Goal: Task Accomplishment & Management: Use online tool/utility

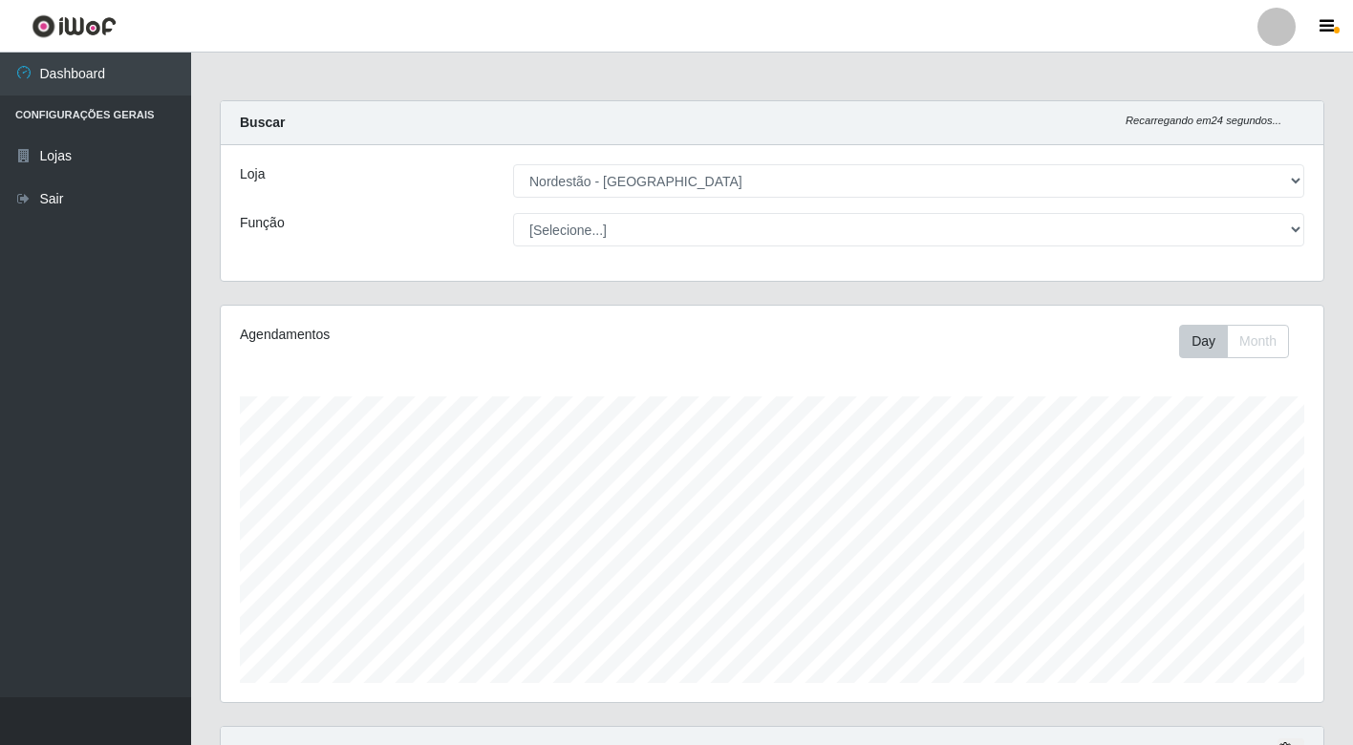
select select "454"
click at [79, 195] on link "Sair" at bounding box center [95, 199] width 191 height 43
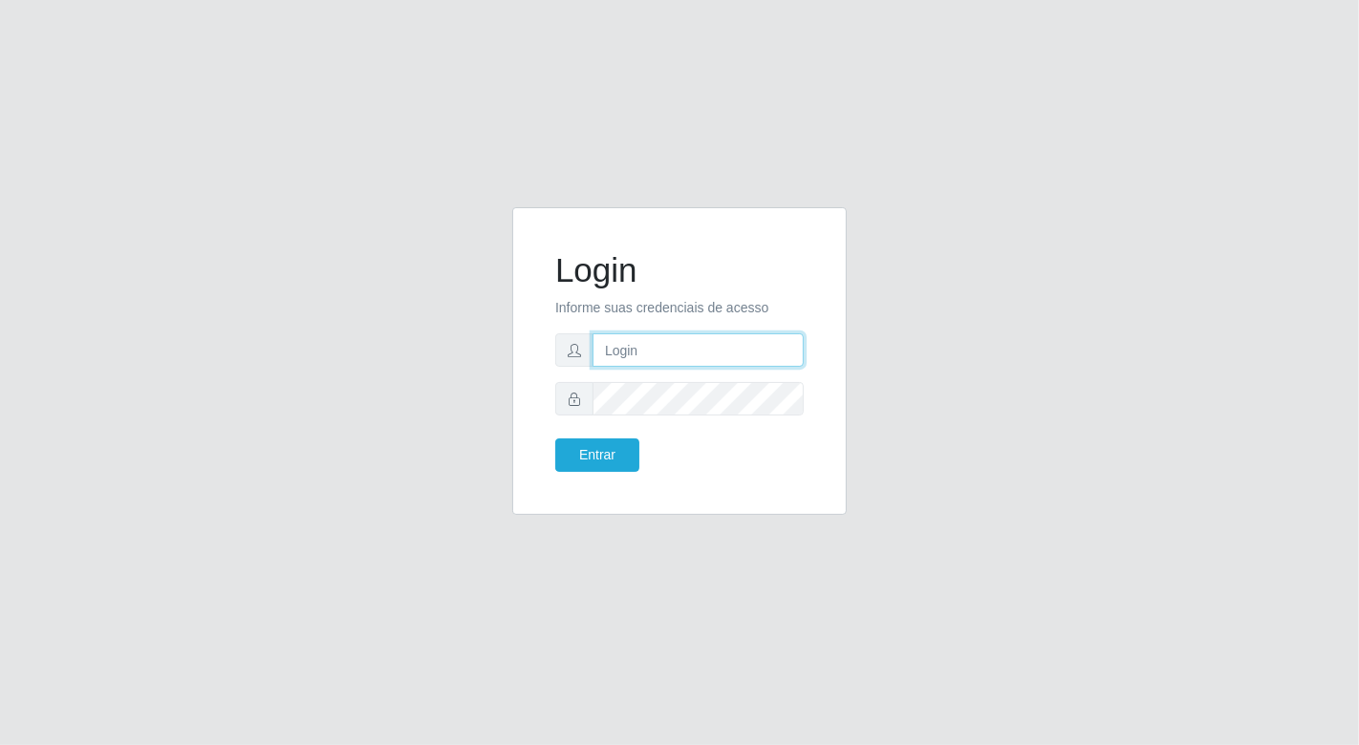
click at [627, 348] on input "text" at bounding box center [697, 349] width 211 height 33
type input "[EMAIL_ADDRESS][DOMAIN_NAME]"
click at [555, 439] on button "Entrar" at bounding box center [597, 455] width 84 height 33
click at [585, 452] on body "Login Informe suas credenciais de acesso [EMAIL_ADDRESS][DOMAIN_NAME] Entrar" at bounding box center [679, 372] width 1359 height 745
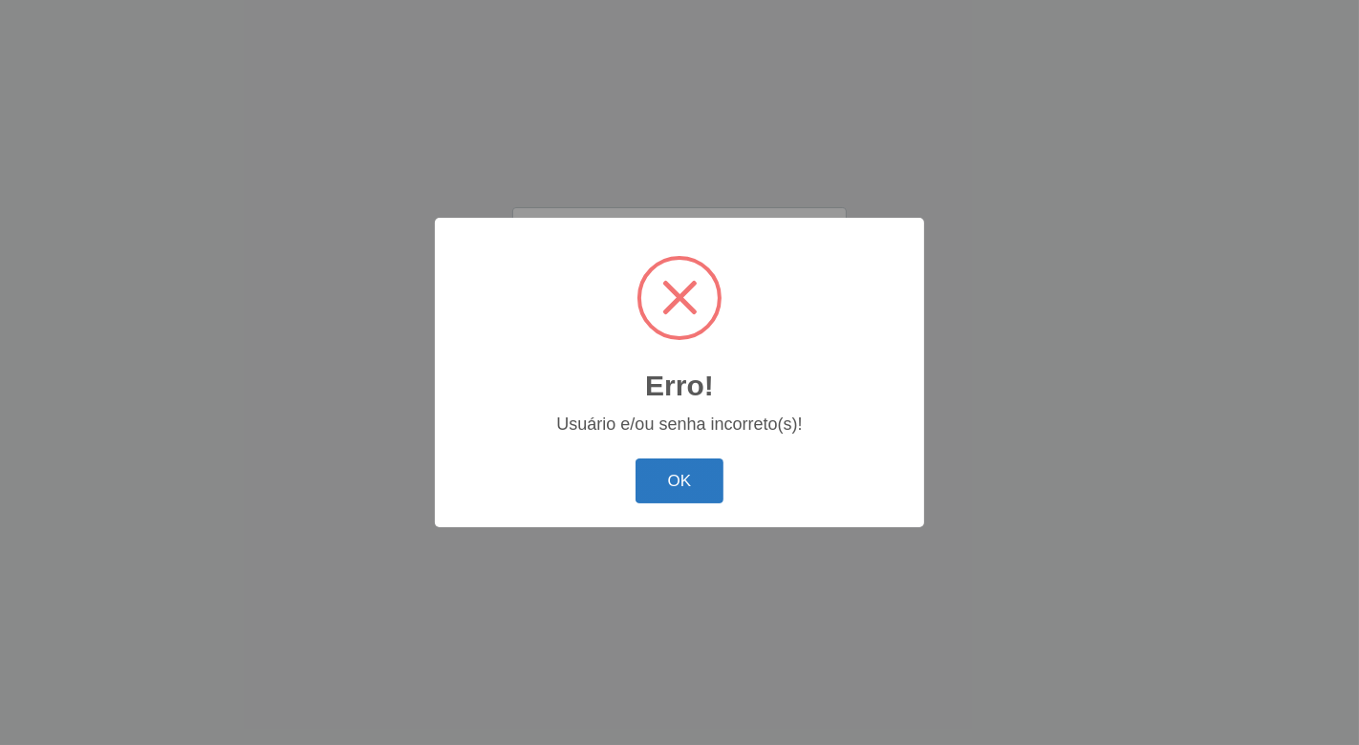
click at [691, 469] on button "OK" at bounding box center [679, 481] width 89 height 45
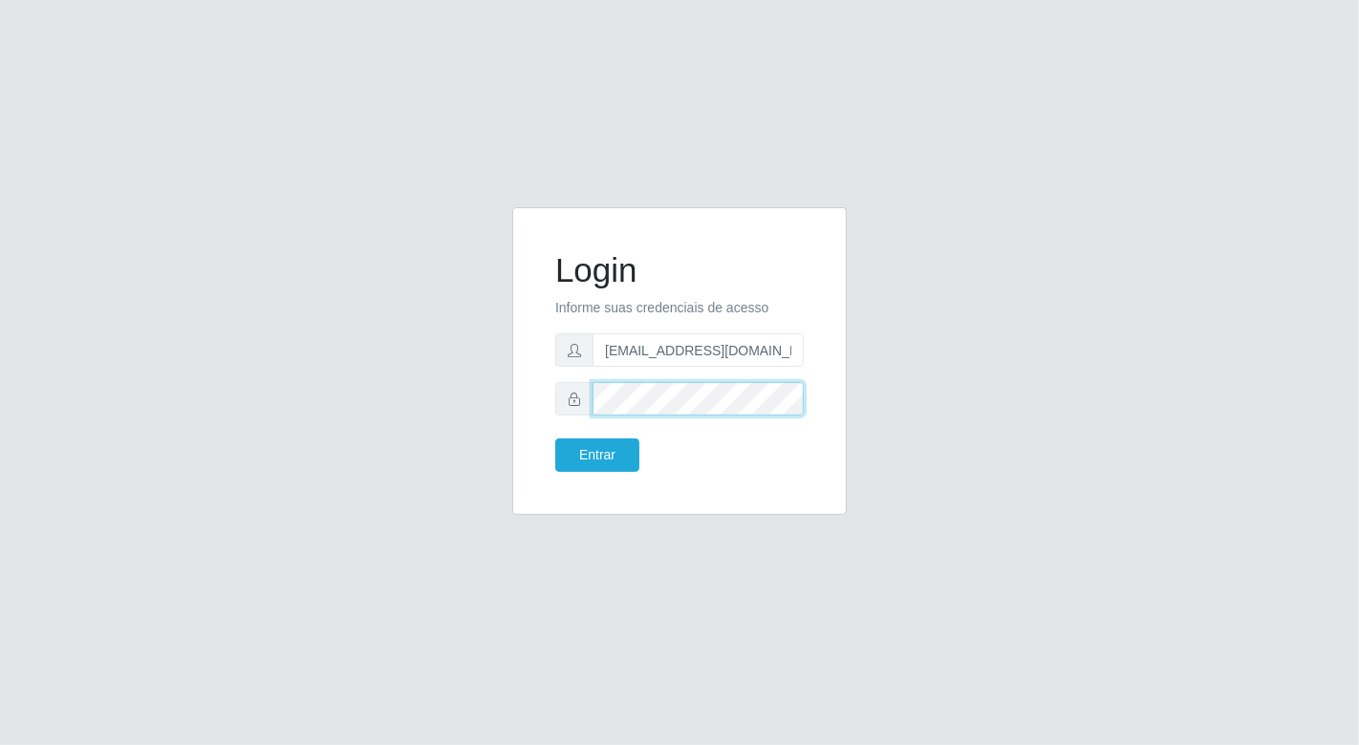
click at [555, 439] on button "Entrar" at bounding box center [597, 455] width 84 height 33
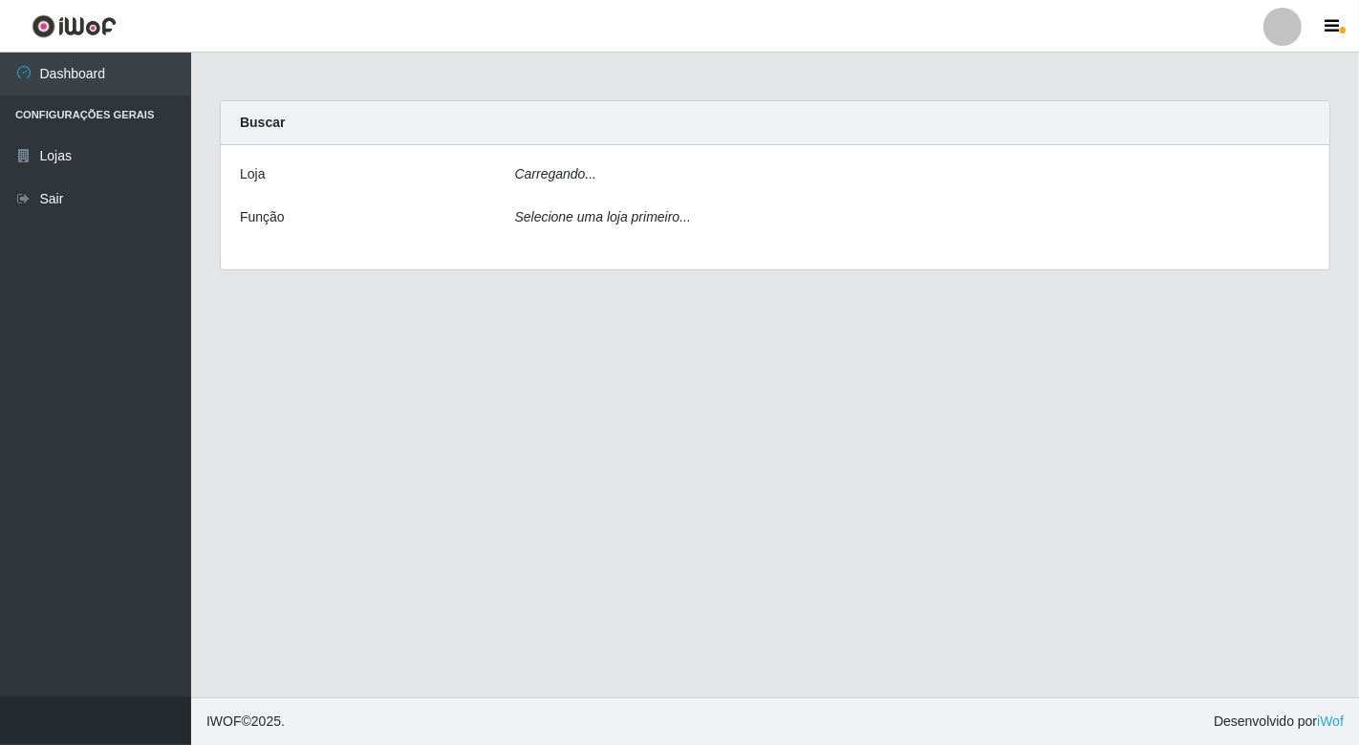
click at [595, 460] on main "Carregando... Buscar [PERSON_NAME]... Função Selecione uma loja primeiro..." at bounding box center [774, 375] width 1167 height 645
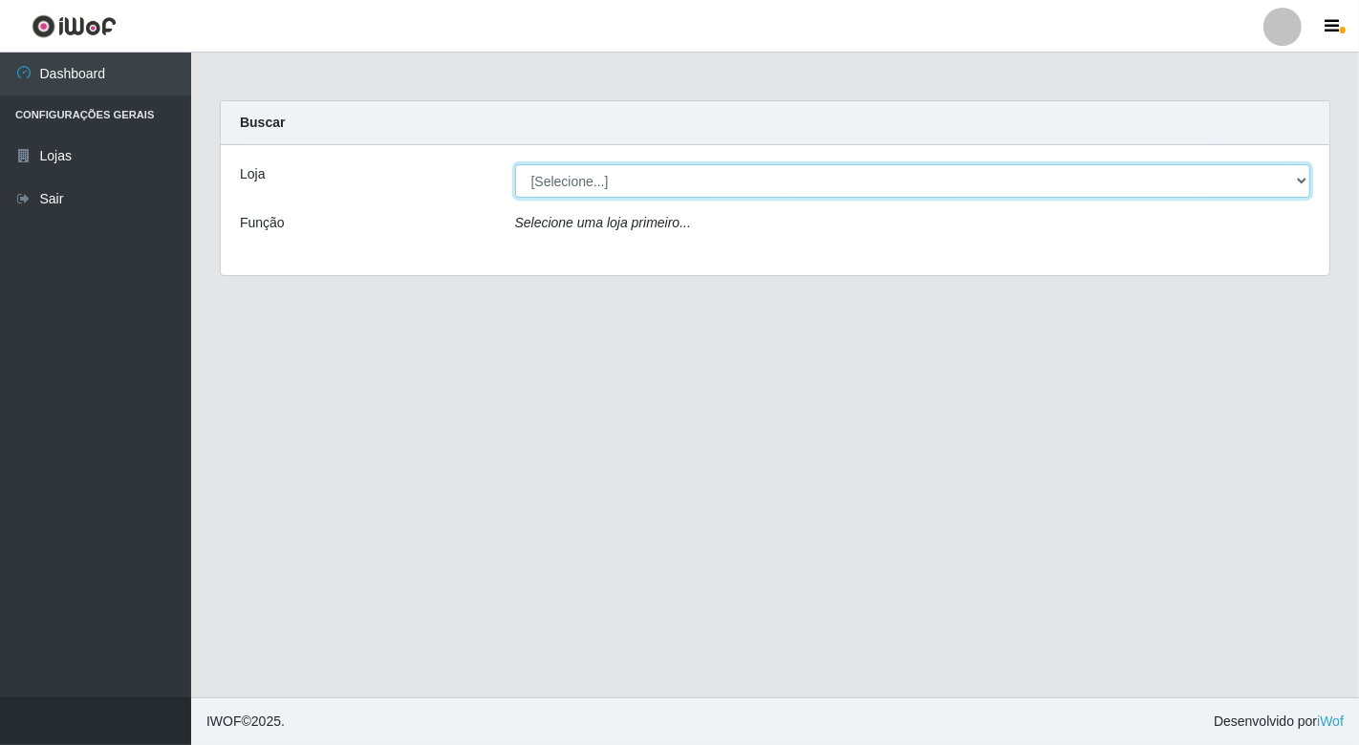
click at [1296, 179] on select "[Selecione...] Nordestão - [GEOGRAPHIC_DATA]" at bounding box center [913, 180] width 796 height 33
select select "454"
click at [515, 164] on select "[Selecione...] Nordestão - [GEOGRAPHIC_DATA]" at bounding box center [913, 180] width 796 height 33
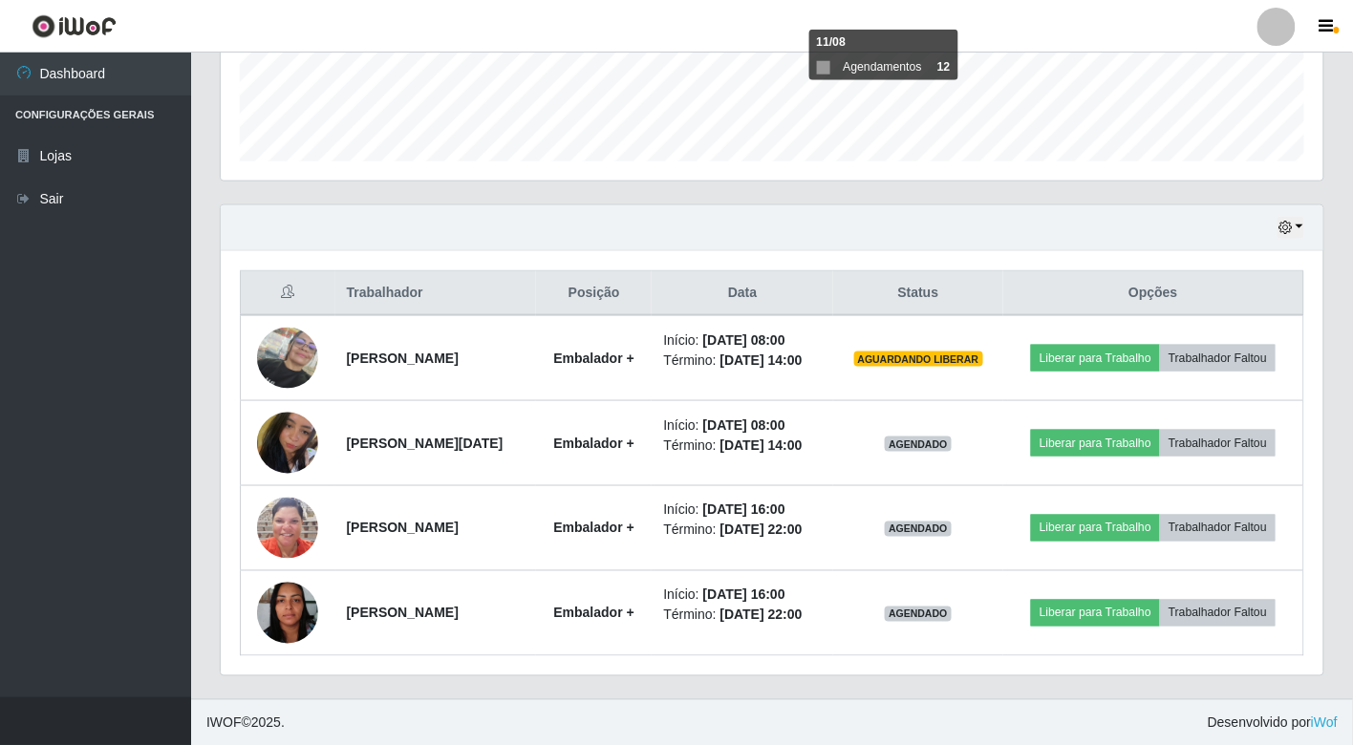
scroll to position [524, 0]
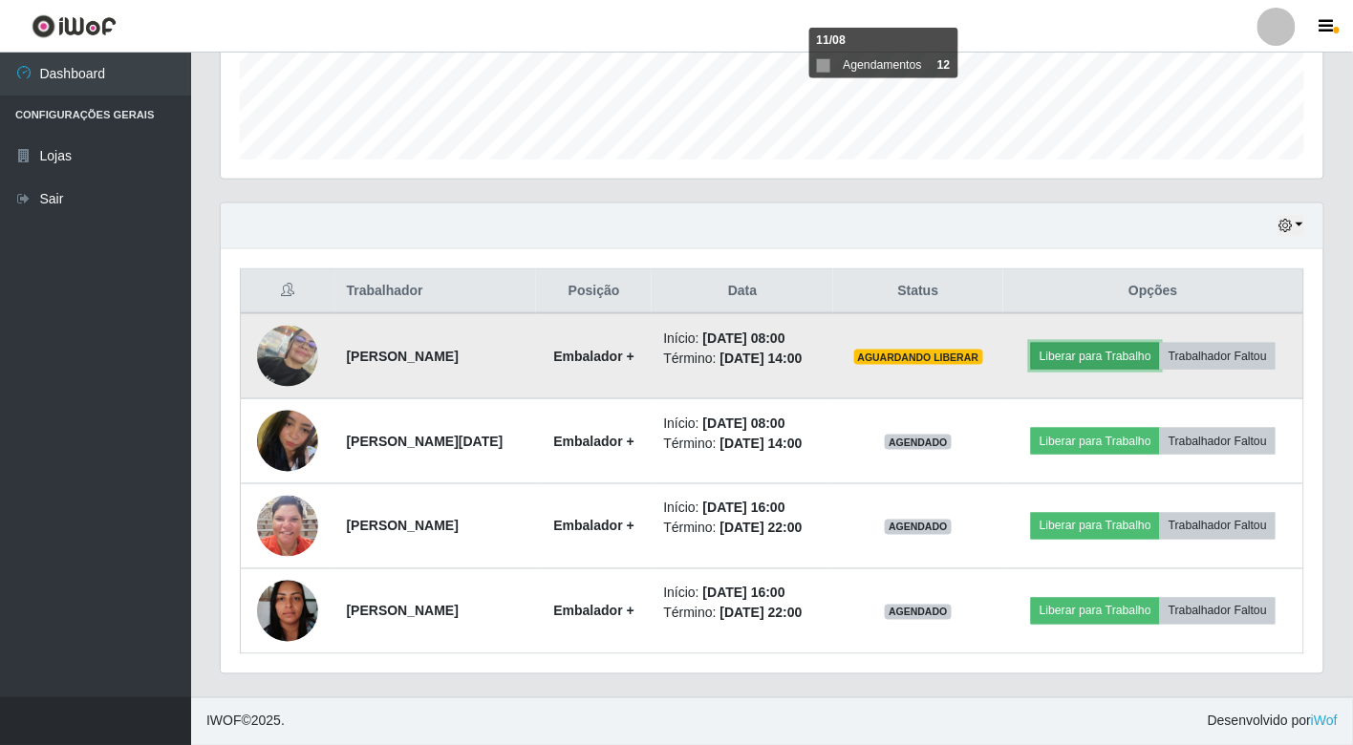
click at [1086, 354] on button "Liberar para Trabalho" at bounding box center [1095, 356] width 129 height 27
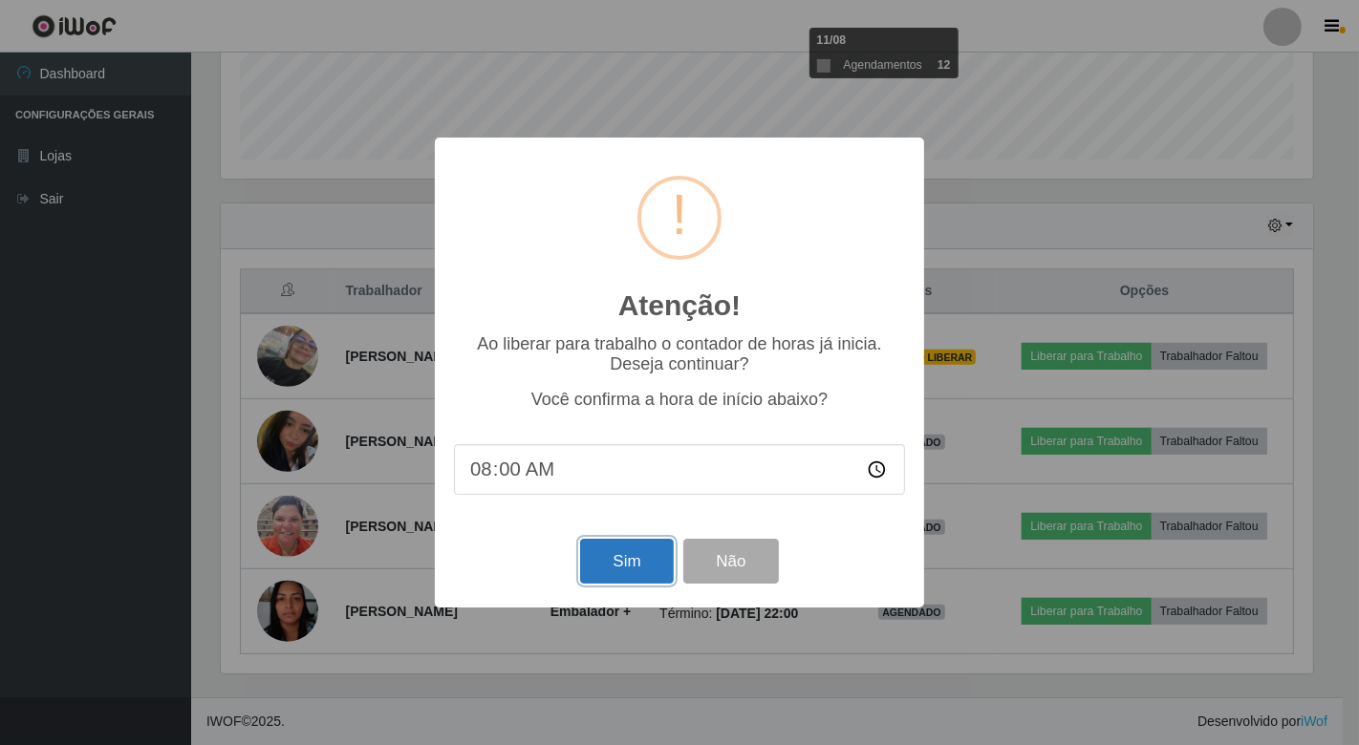
click at [598, 567] on button "Sim" at bounding box center [626, 561] width 93 height 45
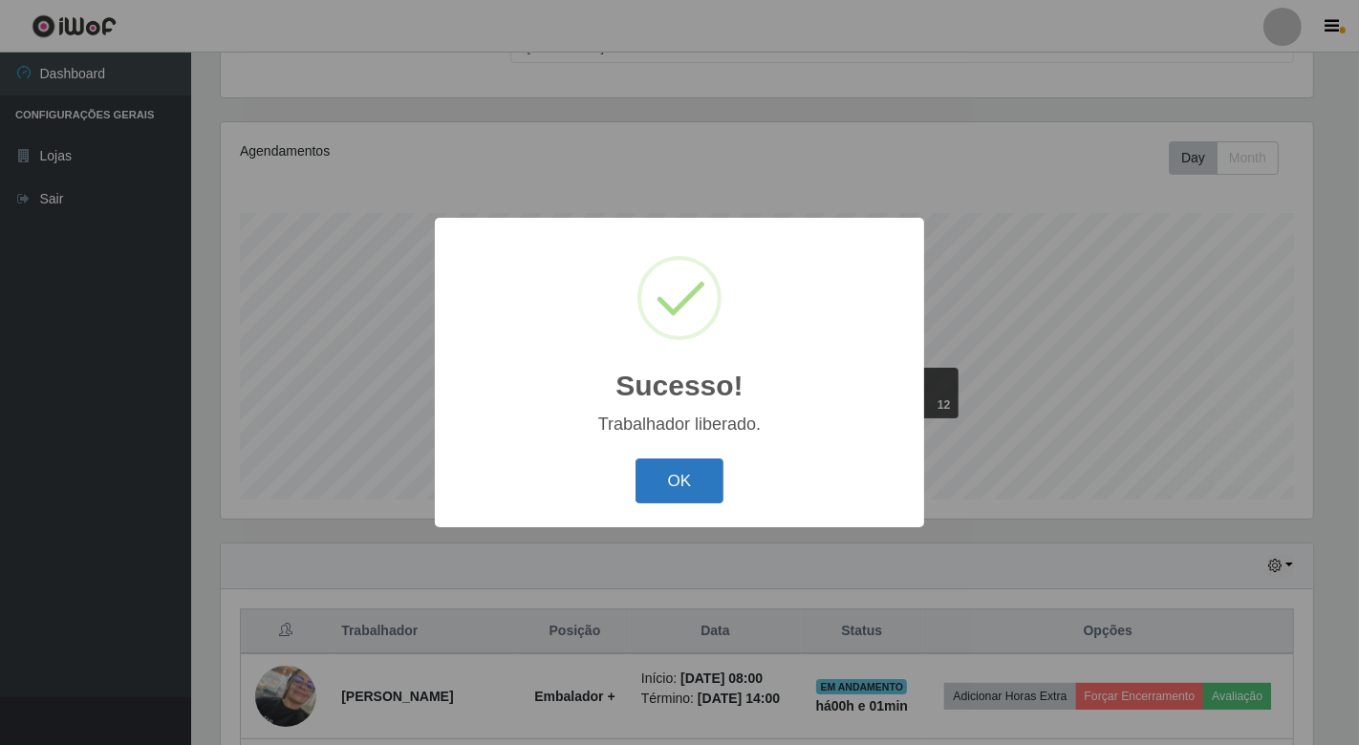
click at [666, 478] on button "OK" at bounding box center [679, 481] width 89 height 45
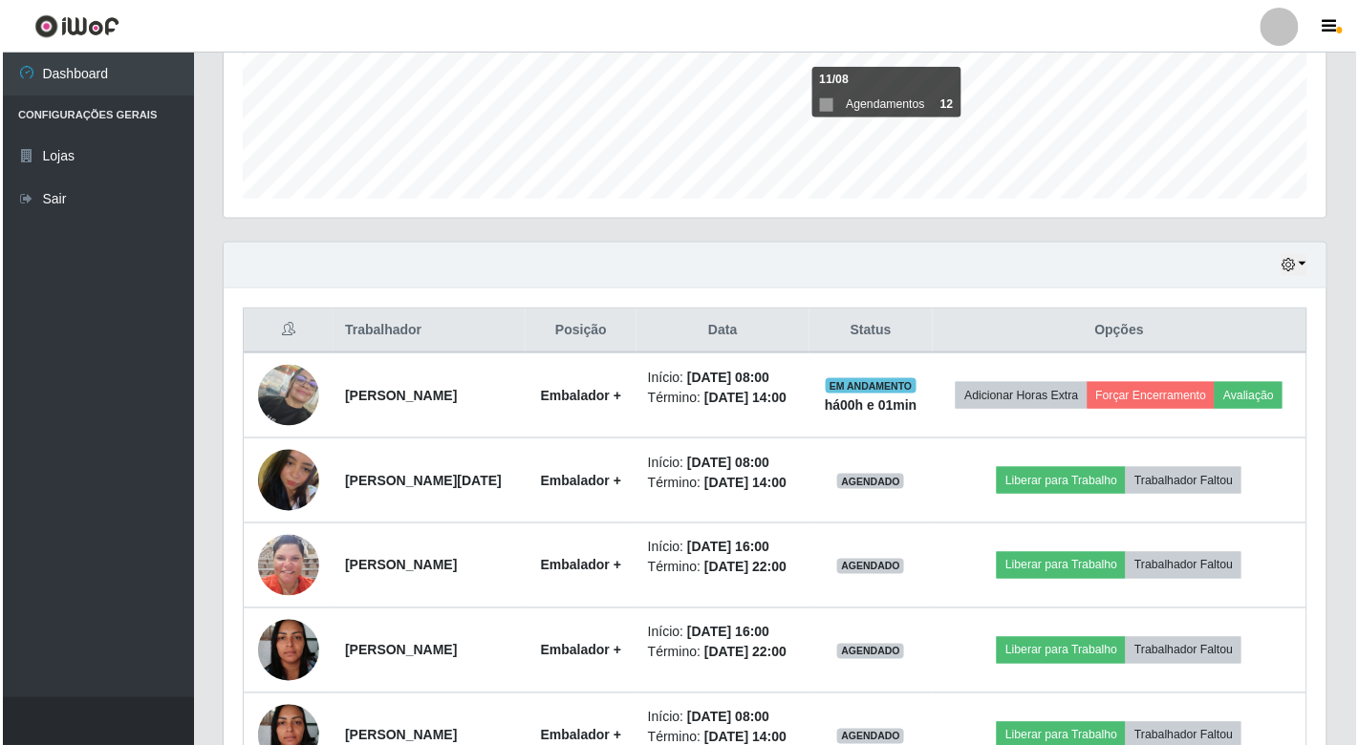
scroll to position [502, 0]
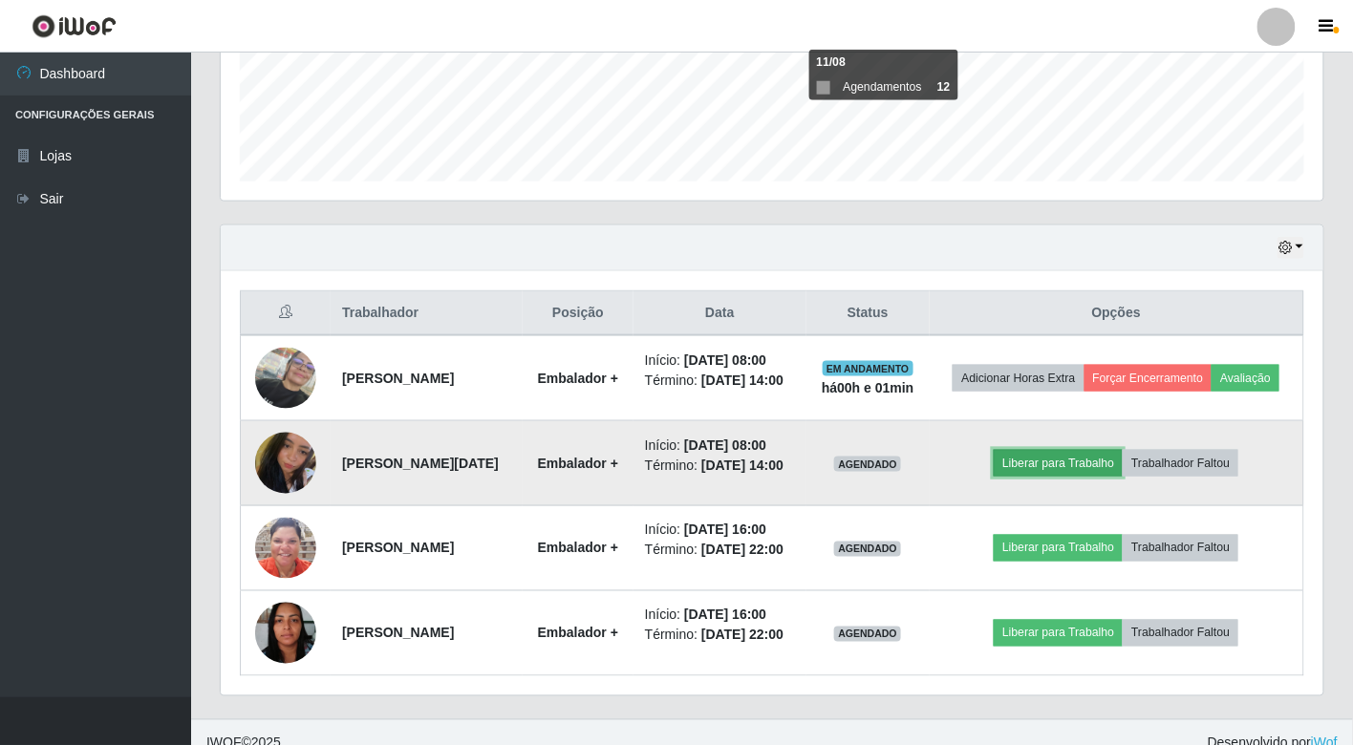
click at [1064, 477] on button "Liberar para Trabalho" at bounding box center [1058, 463] width 129 height 27
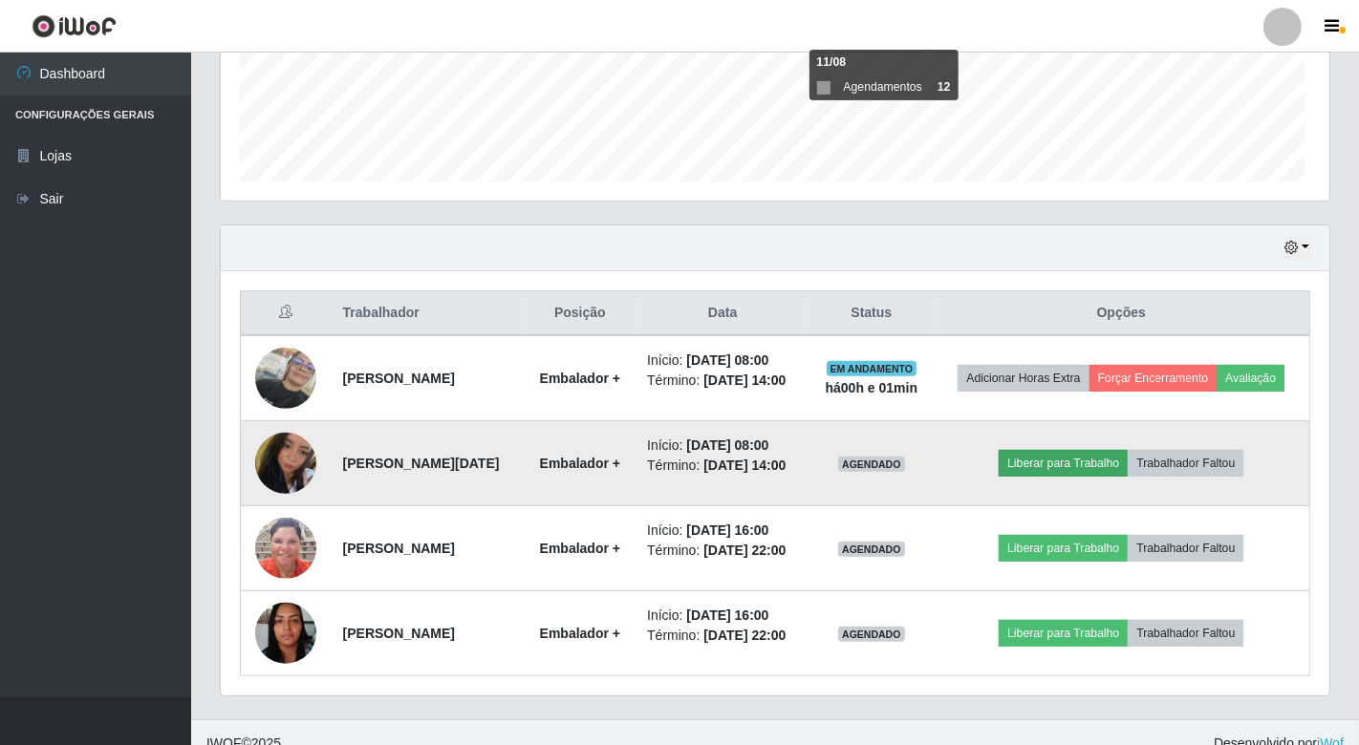
scroll to position [396, 1091]
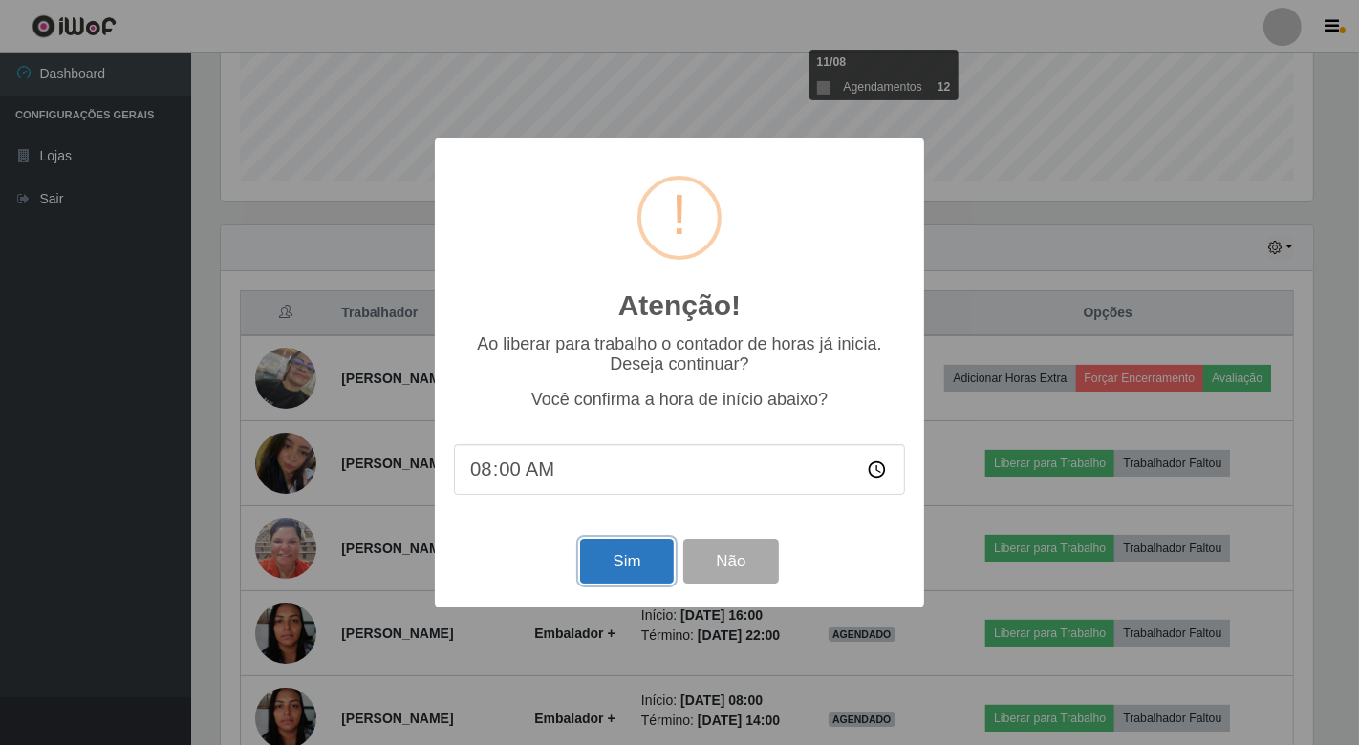
click at [631, 561] on button "Sim" at bounding box center [626, 561] width 93 height 45
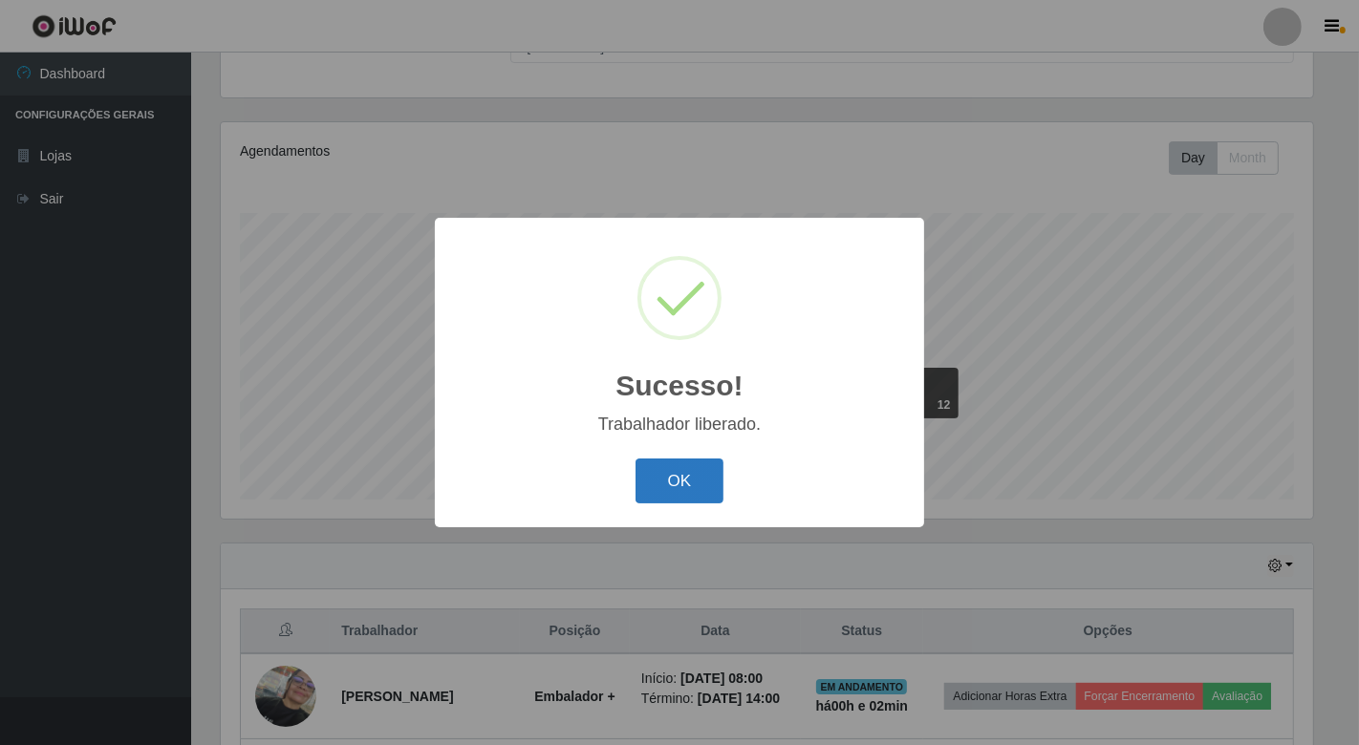
click at [694, 482] on button "OK" at bounding box center [679, 481] width 89 height 45
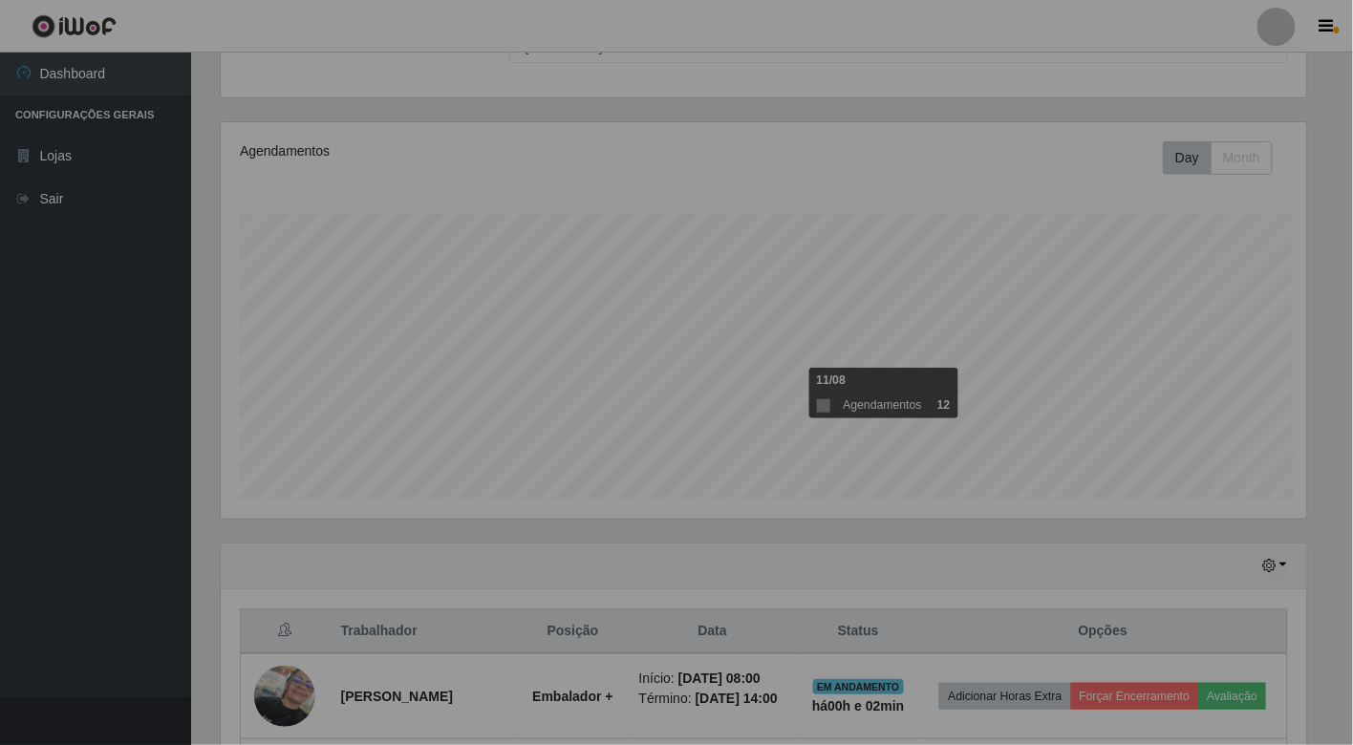
scroll to position [396, 1102]
